Goal: Information Seeking & Learning: Learn about a topic

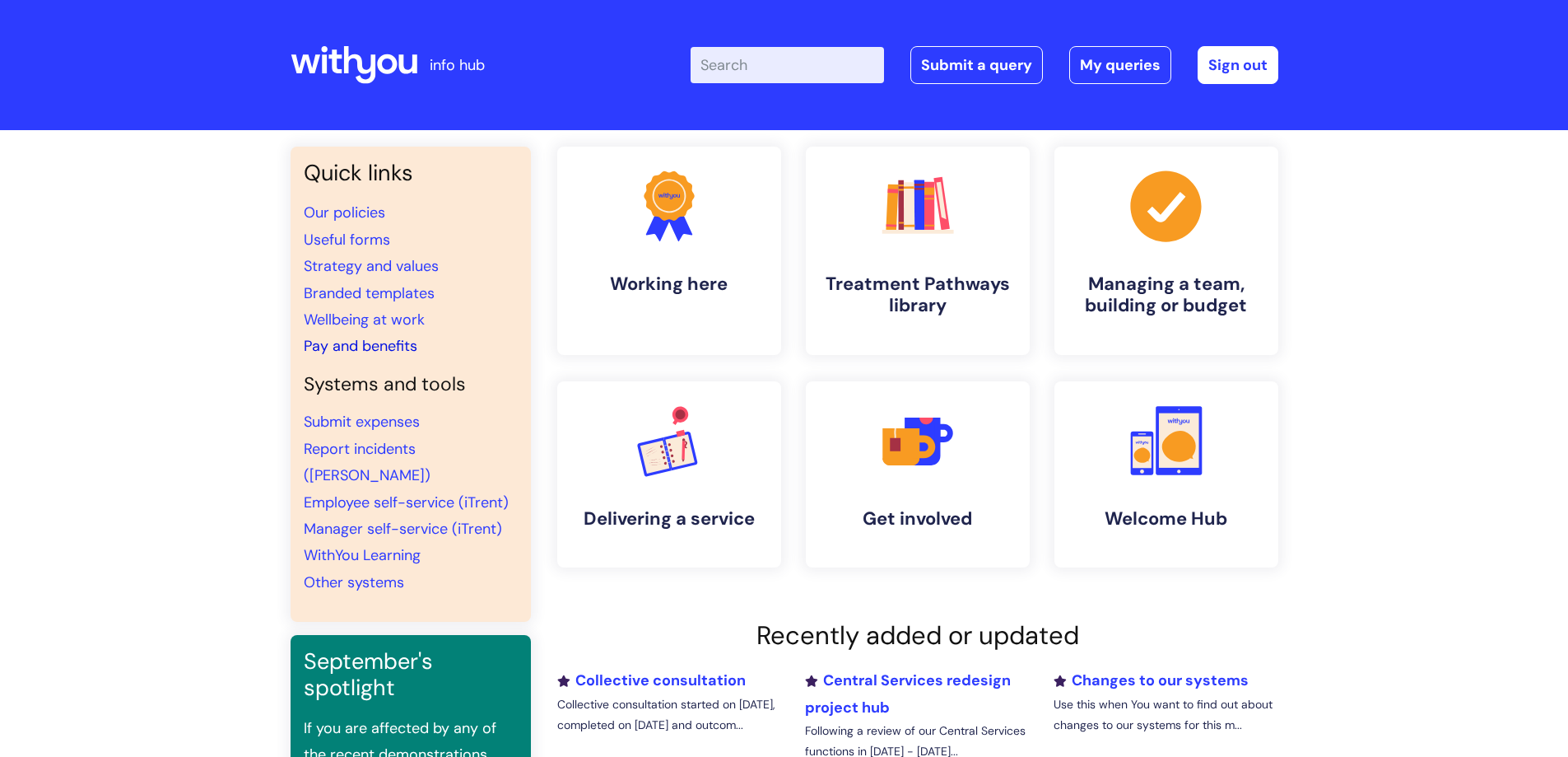
click at [385, 337] on link "Pay and benefits" at bounding box center [361, 346] width 114 height 20
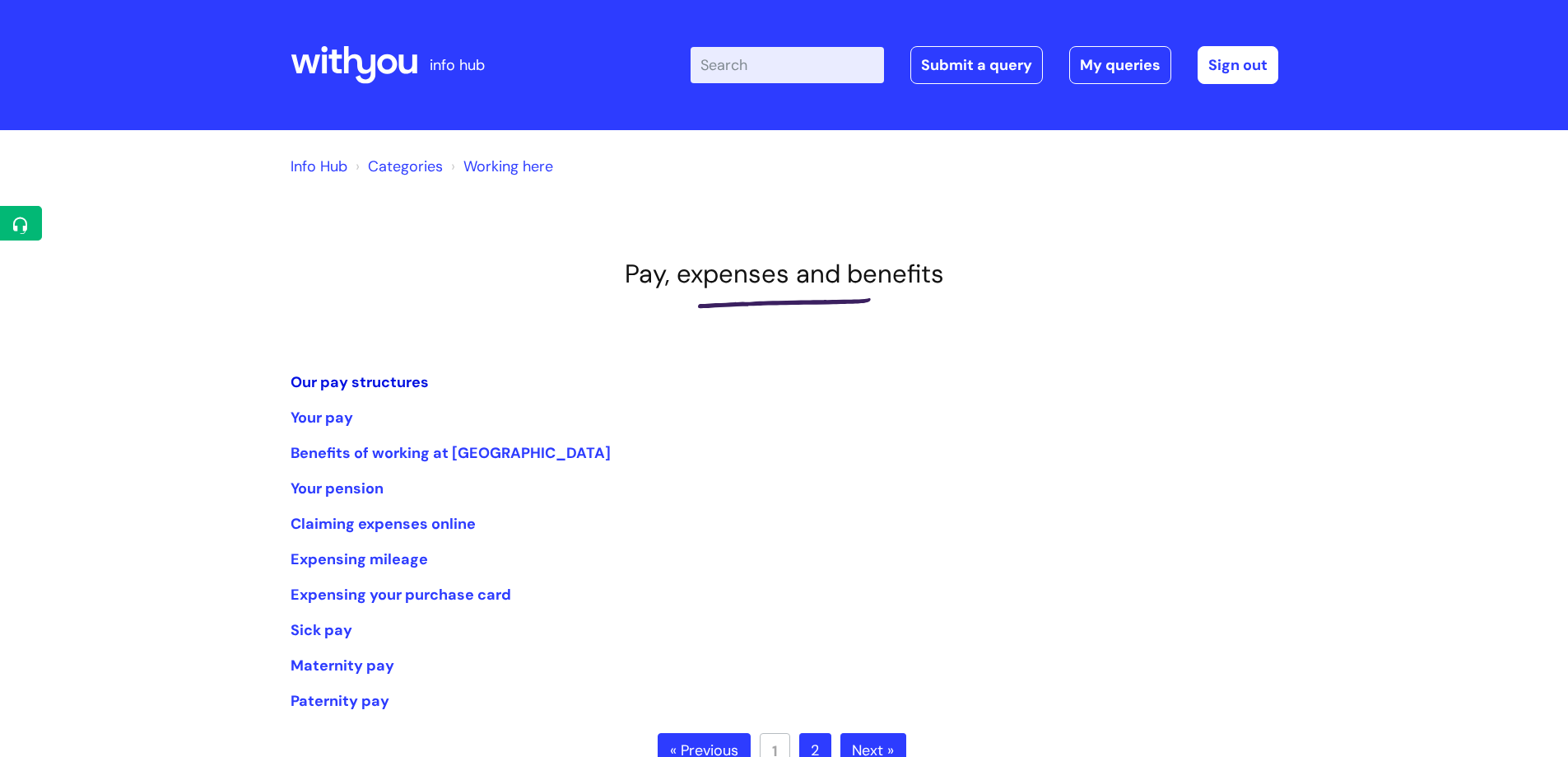
click at [391, 378] on link "Our pay structures" at bounding box center [359, 382] width 138 height 20
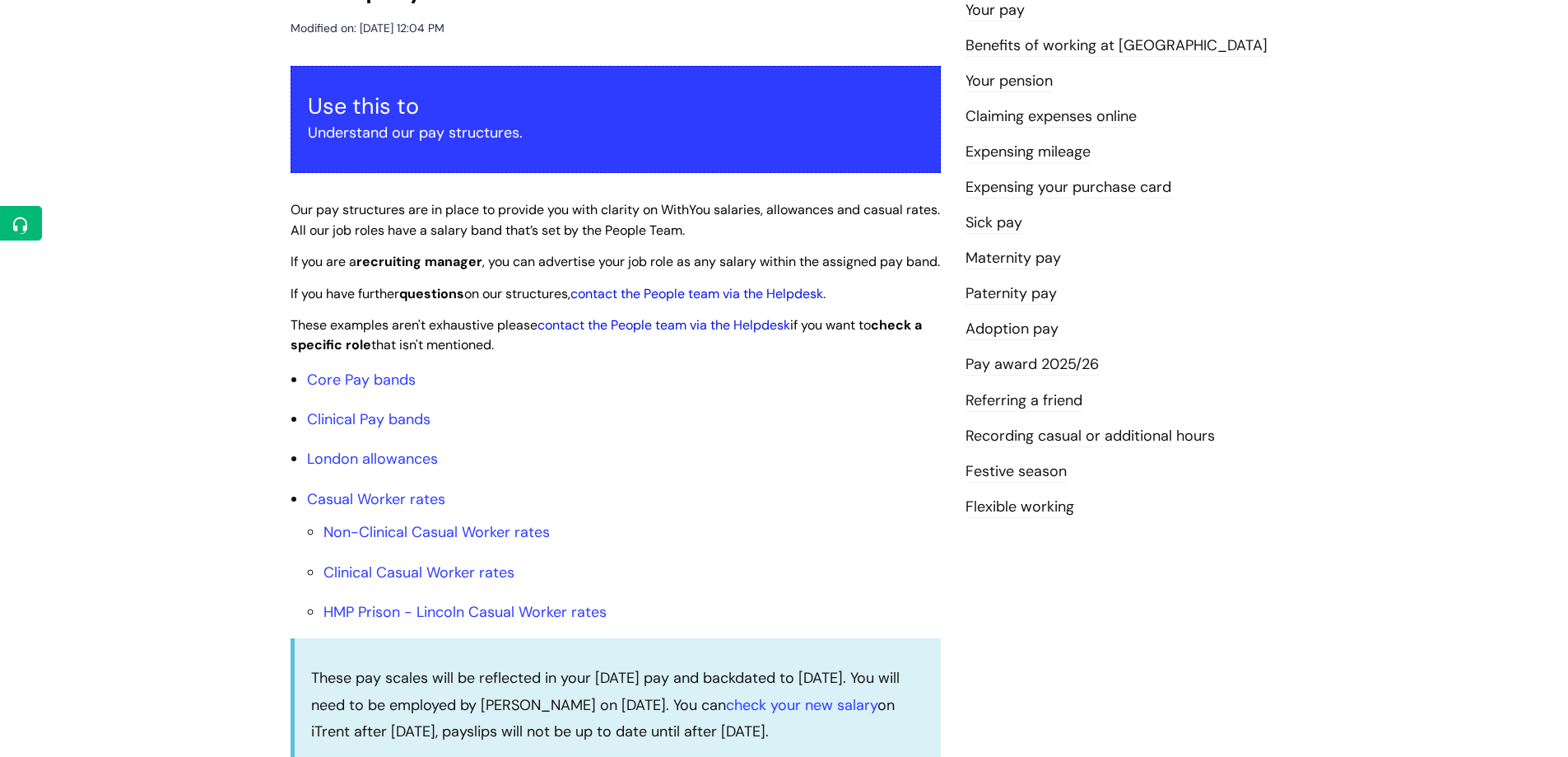
scroll to position [247, 0]
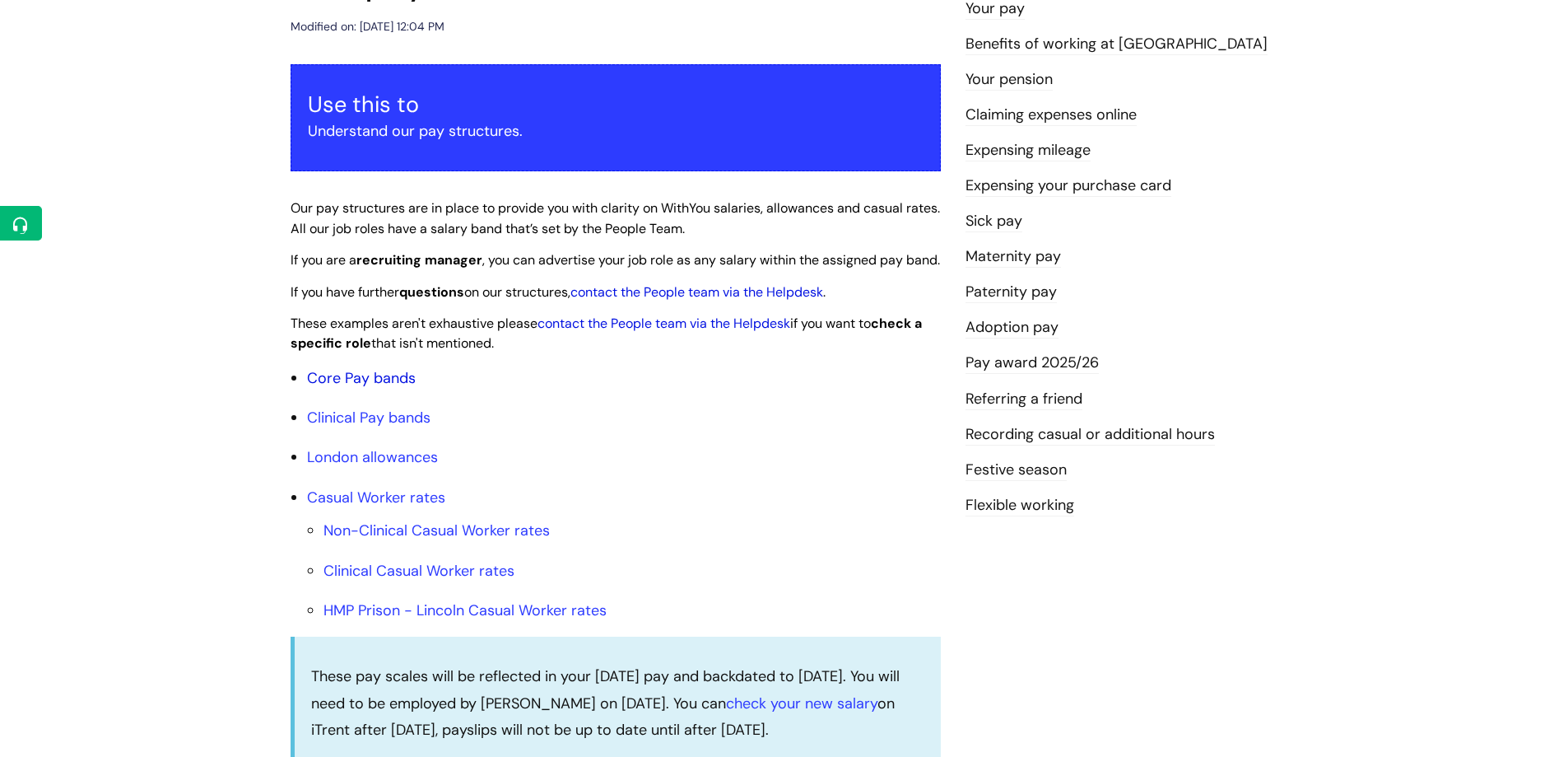
click at [364, 388] on link "Core Pay bands" at bounding box center [362, 378] width 109 height 20
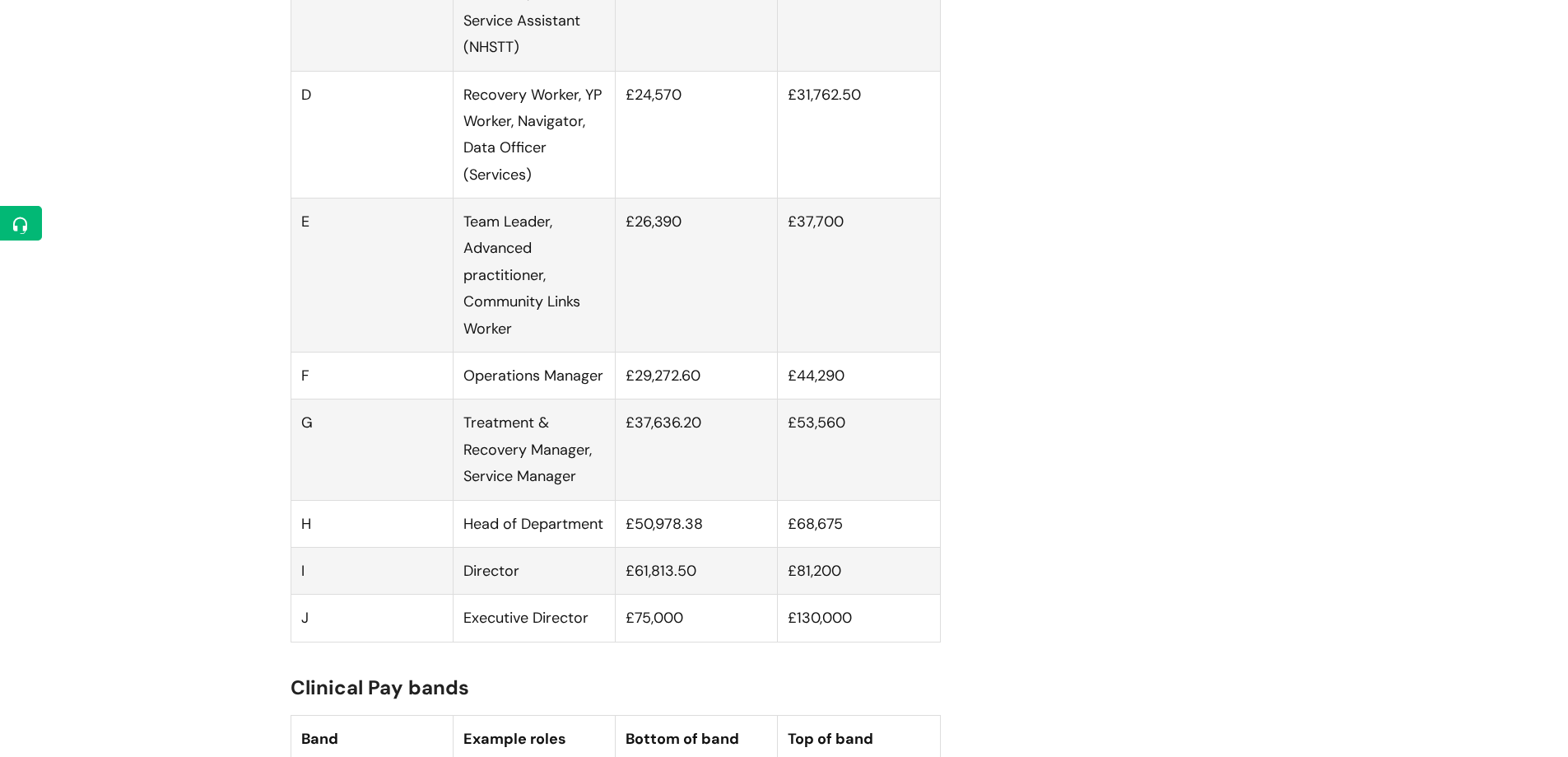
scroll to position [1317, 0]
